Goal: Ask a question

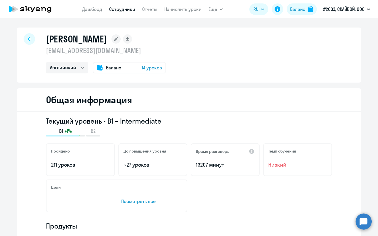
select select "english"
click at [363, 218] on circle at bounding box center [364, 222] width 16 height 16
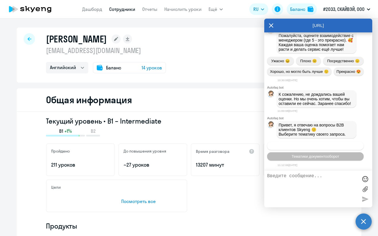
scroll to position [2093, 0]
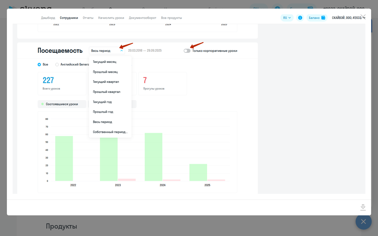
click at [289, 108] on img at bounding box center [189, 104] width 353 height 180
click at [361, 15] on icon "Close" at bounding box center [362, 16] width 5 height 5
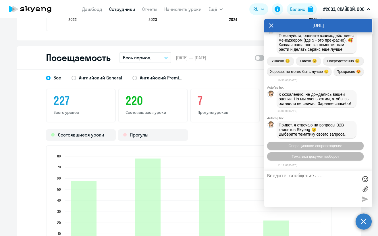
scroll to position [727, 0]
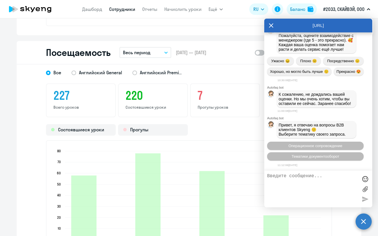
click at [165, 49] on button "Весь период" at bounding box center [145, 52] width 52 height 11
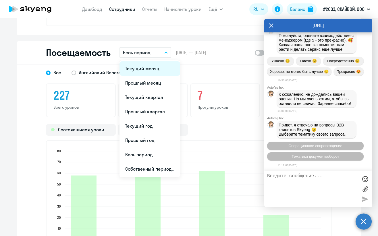
click at [160, 67] on li "Текущий месяц" at bounding box center [149, 68] width 61 height 14
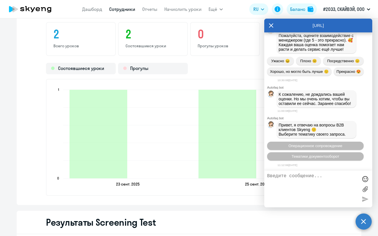
scroll to position [842, 0]
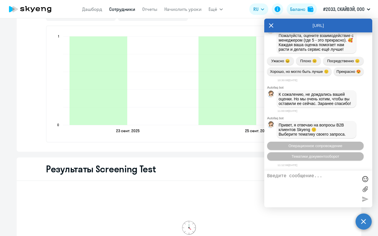
click at [196, 161] on div "Результаты Screening Test" at bounding box center [189, 170] width 345 height 24
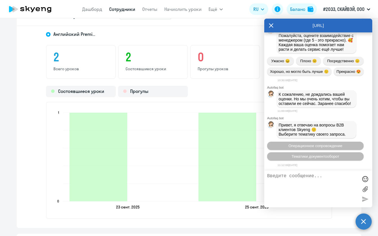
scroll to position [804, 0]
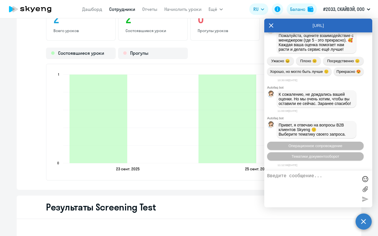
click at [293, 177] on textarea at bounding box center [312, 189] width 91 height 31
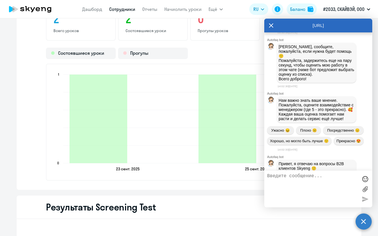
scroll to position [1557, 0]
type textarea "Добрый длень!"
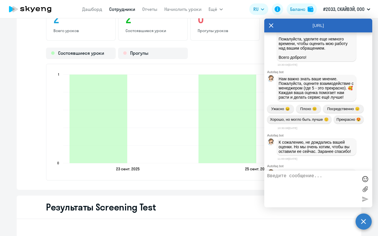
scroll to position [2040, 0]
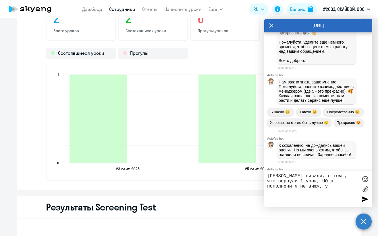
click at [170, 179] on ngx-charts-bar-vertical-2d "[DATE] [DATE] [DATE] [DATE] 0 0 1 1" at bounding box center [189, 122] width 286 height 117
click at [298, 187] on textarea "[PERSON_NAME] писали, о том , что вернули 1 урок, НО в пополнени я не вижу, у" at bounding box center [312, 189] width 91 height 31
click at [298, 187] on textarea "[PERSON_NAME] писали, о том , что вернули 1 урок, НО в пополнении я не вижу, у" at bounding box center [312, 189] width 91 height 31
click at [272, 190] on textarea "[PERSON_NAME] писали, о том , что вернули 1 урок, НО в пополнении я не вижу, чт…" at bounding box center [312, 189] width 91 height 31
click at [268, 193] on textarea "[PERSON_NAME] писали, о том , что вернули 1 урок, НО в пополнении я не вижу, чт…" at bounding box center [312, 189] width 91 height 31
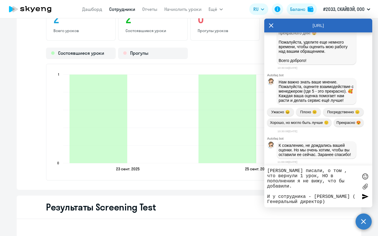
click at [299, 204] on textarea "[PERSON_NAME] писали, о том , что вернули 1 урок, НО в пополнении я не вижу, чт…" at bounding box center [312, 187] width 91 height 36
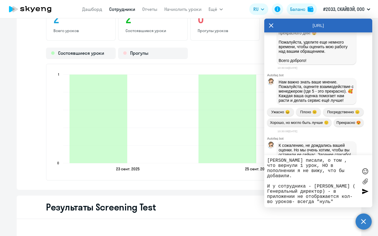
click at [304, 204] on textarea "[PERSON_NAME] писали, о том , что вернули 1 урок, НО в пополнении я не вижу, чт…" at bounding box center [312, 181] width 91 height 47
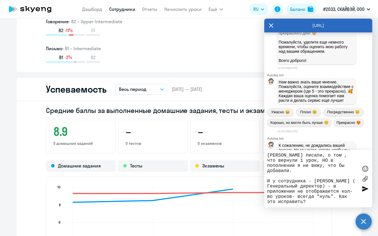
scroll to position [459, 0]
click at [267, 155] on div "[PERSON_NAME] писали, о том , что вернули 1 урок, НО в пополнении я не вижу, чт…" at bounding box center [318, 178] width 108 height 57
click at [269, 157] on textarea "[PERSON_NAME] писали, о том , что вернули 1 урок, НО в пополнении я не вижу, чт…" at bounding box center [312, 179] width 91 height 52
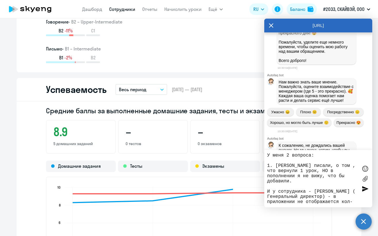
click at [308, 163] on textarea "У меня 2 вопроса: 1. [PERSON_NAME] писали, о том , что вернули 1 урок, НО в поп…" at bounding box center [312, 179] width 91 height 52
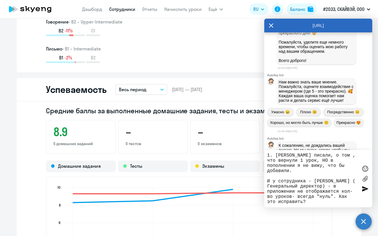
click at [318, 166] on textarea "У меня 2 вопроса: 1. [PERSON_NAME] писали, о том , что вернули 1 урок, НО в поп…" at bounding box center [312, 179] width 91 height 52
click at [353, 166] on textarea "У меня 2 вопроса: 1. [PERSON_NAME] писали, о том , что вернули 1 урок, НО в поп…" at bounding box center [312, 179] width 91 height 52
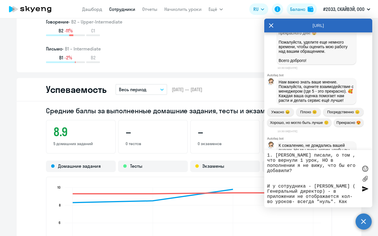
scroll to position [16, 0]
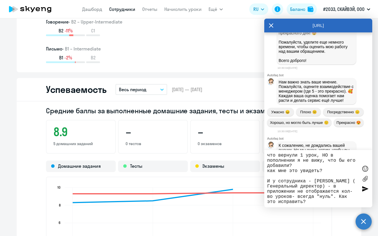
click at [268, 176] on textarea "У меня 2 вопроса: 1. [PERSON_NAME] писали, о том , что вернули 1 урок, НО в поп…" at bounding box center [312, 179] width 91 height 52
click at [280, 175] on textarea "У меня 2 вопроса: 1. [PERSON_NAME] писали, о том , что вернули 1 урок, НО в поп…" at bounding box center [312, 179] width 91 height 52
click at [284, 176] on textarea "У меня 2 вопроса: 1. [PERSON_NAME] писали, о том , что вернули 1 урок, НО в поп…" at bounding box center [312, 179] width 91 height 52
click at [301, 201] on textarea "У меня 2 вопроса: 1. [PERSON_NAME] писали, о том , что вернули 1 урок, НО в поп…" at bounding box center [312, 179] width 91 height 52
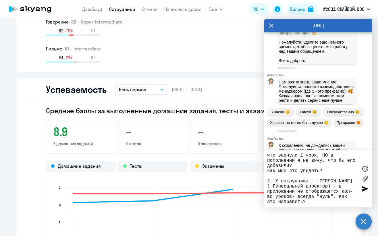
type textarea "У меня 2 вопроса: 1. [PERSON_NAME] писали, о том , что вернули 1 урок, НО в поп…"
click at [363, 190] on div at bounding box center [365, 189] width 9 height 9
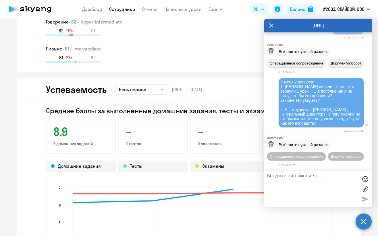
scroll to position [2491, 0]
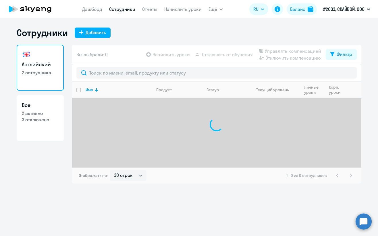
select select "30"
